Goal: Task Accomplishment & Management: Manage account settings

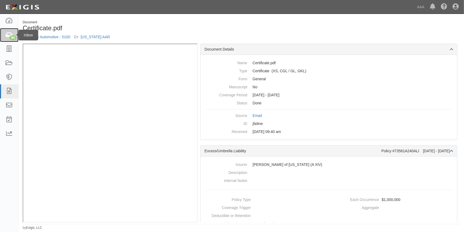
click at [6, 35] on icon at bounding box center [8, 35] width 7 height 6
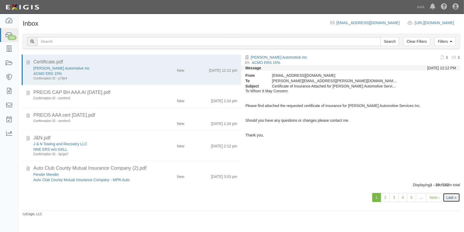
click at [456, 198] on link "Last »" at bounding box center [451, 197] width 17 height 9
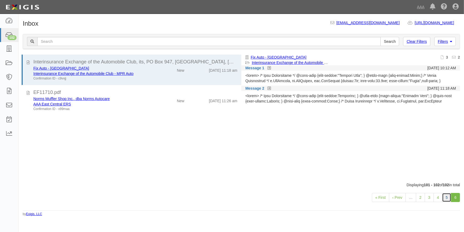
click at [448, 199] on link "5" at bounding box center [446, 197] width 9 height 9
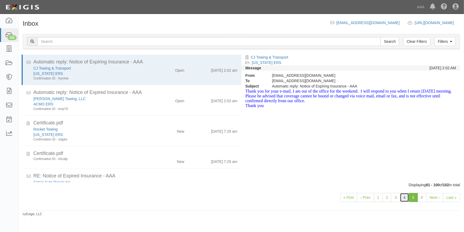
click at [406, 199] on link "4" at bounding box center [404, 197] width 9 height 9
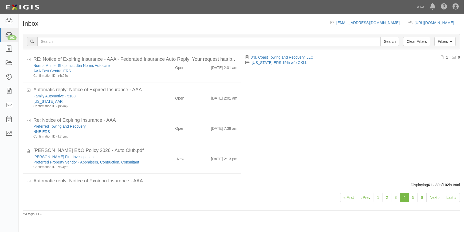
scroll to position [201, 0]
click at [452, 195] on link "Last »" at bounding box center [451, 197] width 17 height 9
